Goal: Book appointment/travel/reservation

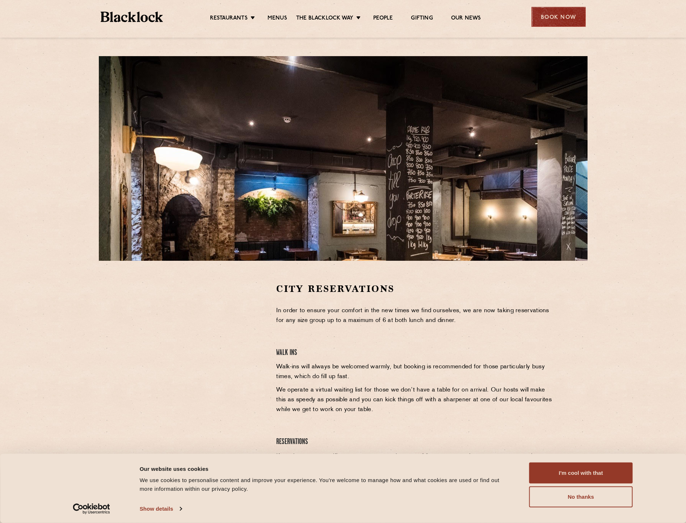
click at [554, 12] on div "Book Now" at bounding box center [558, 17] width 54 height 20
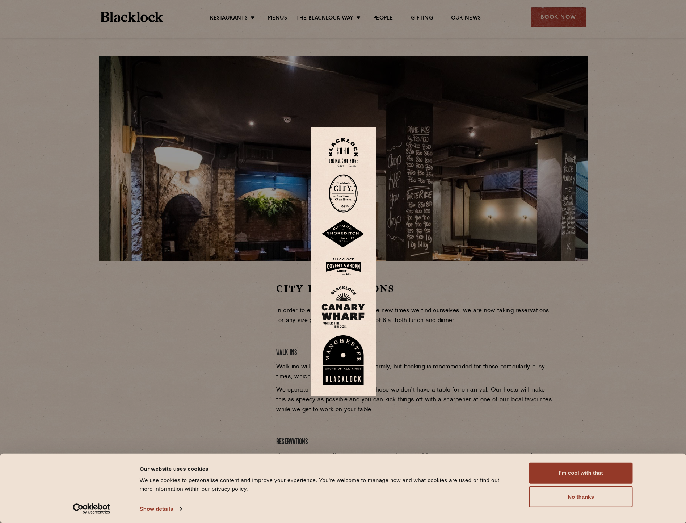
click at [350, 187] on img at bounding box center [343, 193] width 29 height 38
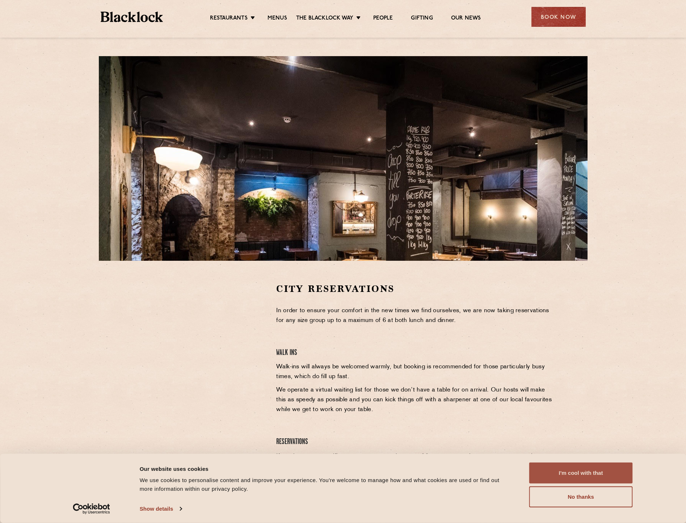
click at [598, 473] on button "I'm cool with that" at bounding box center [580, 472] width 103 height 21
